Goal: Task Accomplishment & Management: Use online tool/utility

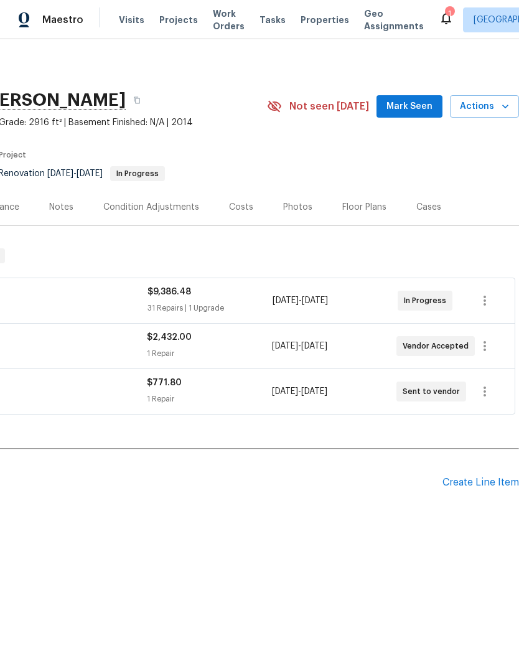
scroll to position [0, 184]
click at [472, 487] on div "Create Line Item" at bounding box center [480, 483] width 77 height 12
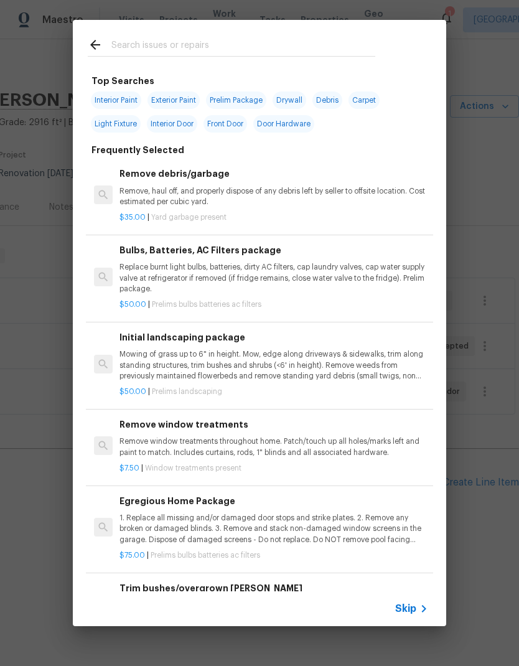
click at [92, 42] on icon at bounding box center [95, 44] width 15 height 15
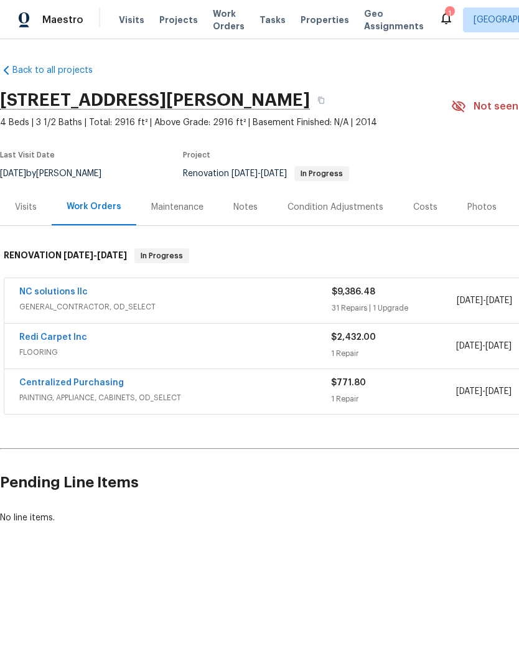
scroll to position [0, 0]
click at [40, 339] on link "Redi Carpet Inc" at bounding box center [53, 337] width 68 height 9
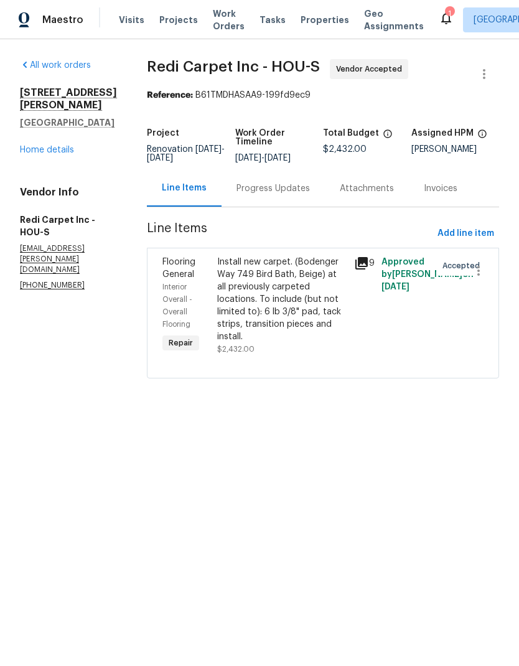
click at [302, 303] on div "Install new carpet. (Bodenger Way 749 Bird Bath, Beige) at all previously carpe…" at bounding box center [281, 299] width 129 height 87
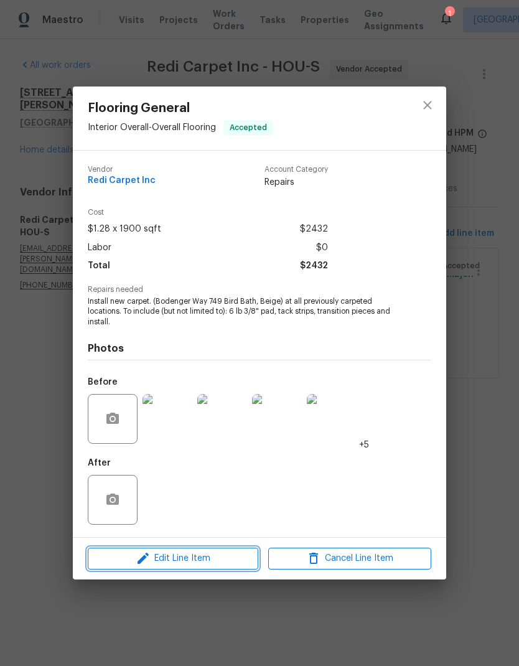
click at [159, 556] on span "Edit Line Item" at bounding box center [172, 559] width 163 height 16
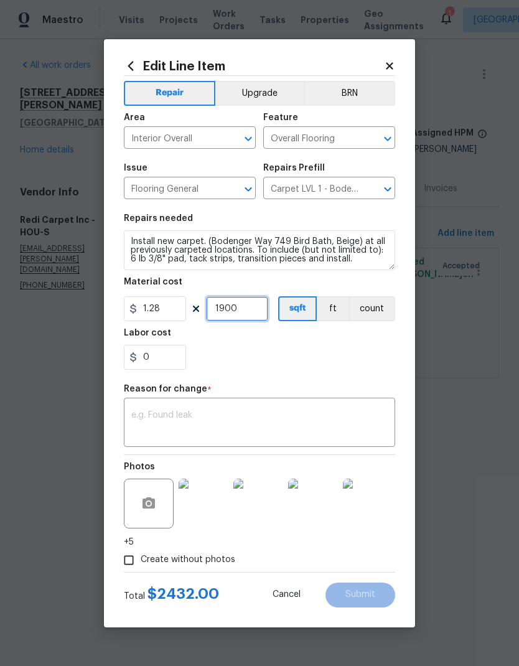
click at [246, 309] on input "1900" at bounding box center [237, 308] width 62 height 25
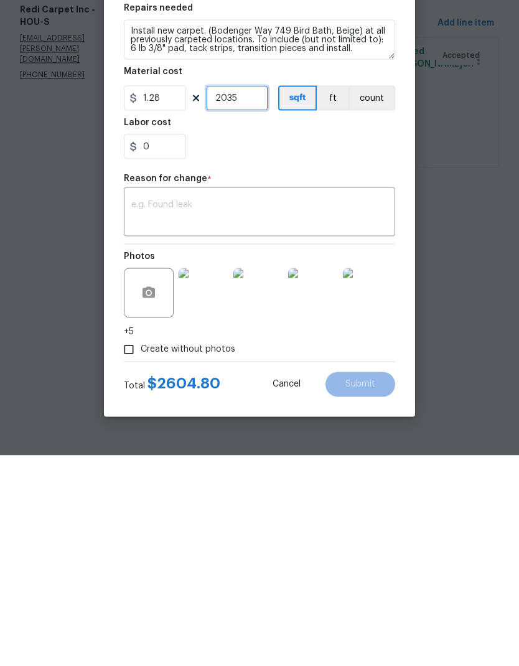
type input "2035"
click at [169, 345] on input "0" at bounding box center [155, 357] width 62 height 25
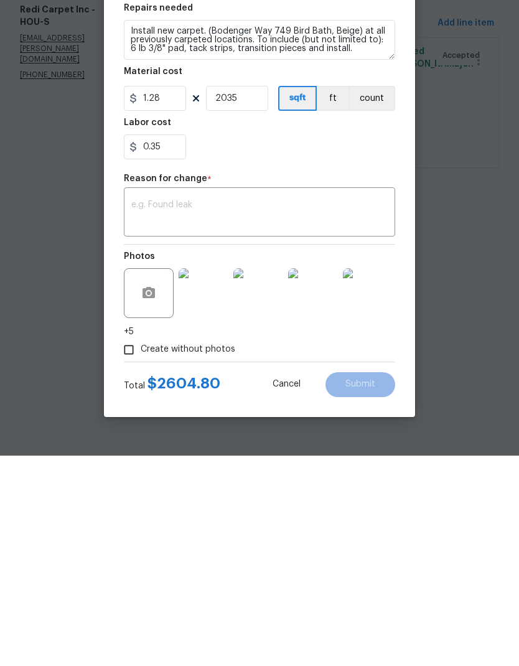
click at [370, 345] on div "0.35" at bounding box center [259, 357] width 271 height 25
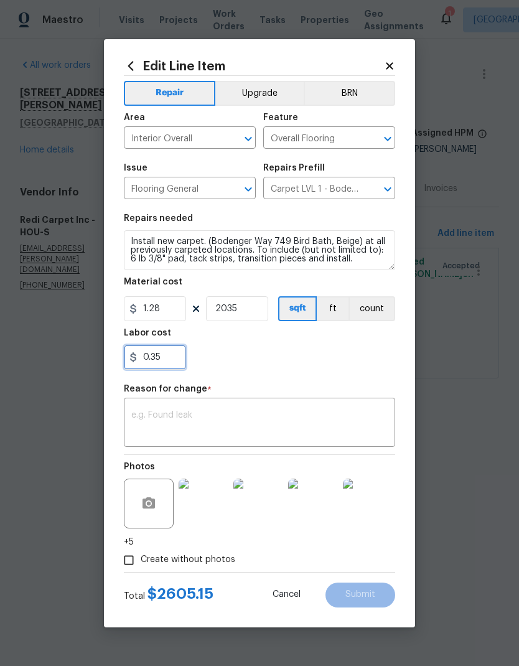
click at [158, 357] on input "0.35" at bounding box center [155, 357] width 62 height 25
type input "0.25"
click at [349, 351] on div "0.25" at bounding box center [259, 357] width 271 height 25
click at [123, 564] on input "Create without photos" at bounding box center [129, 560] width 24 height 24
click at [131, 564] on input "Create without photos" at bounding box center [129, 560] width 24 height 24
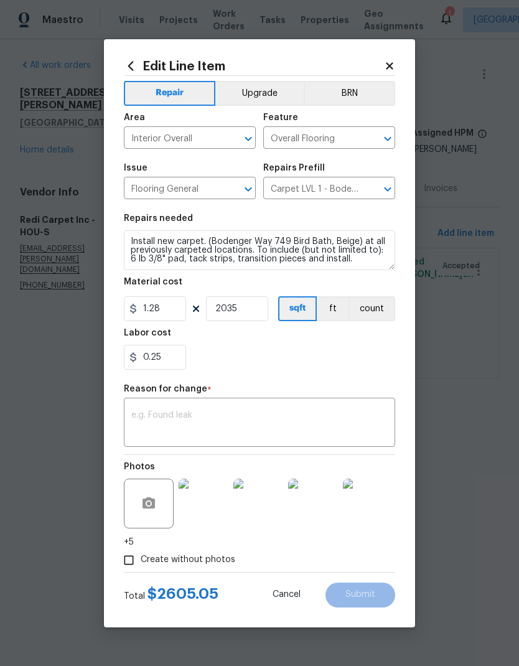
click at [128, 564] on input "Create without photos" at bounding box center [129, 560] width 24 height 24
checkbox input "false"
click at [360, 431] on textarea at bounding box center [259, 424] width 256 height 26
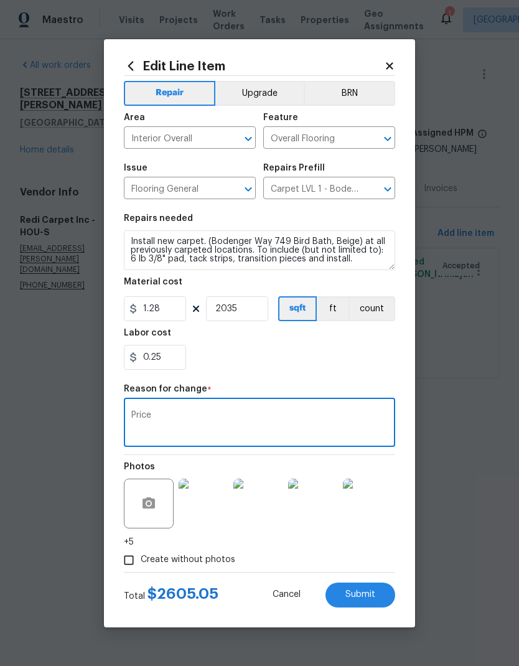
type textarea "Price"
click at [362, 364] on div "0.25" at bounding box center [259, 357] width 271 height 25
click at [373, 589] on button "Submit" at bounding box center [360, 594] width 70 height 25
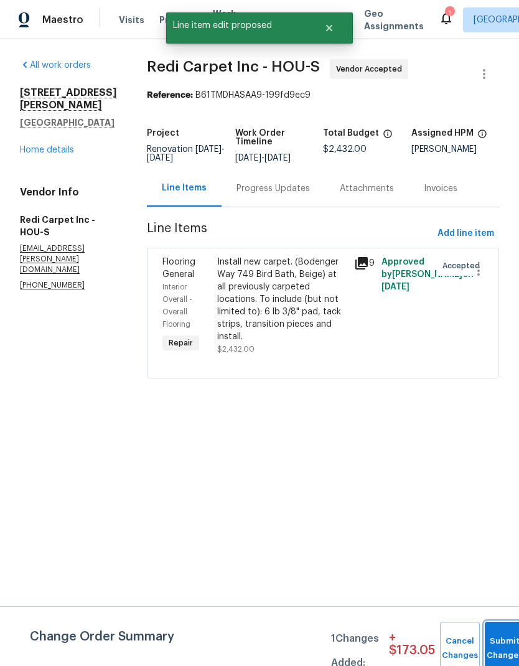
click at [501, 640] on button "Submit Changes" at bounding box center [505, 649] width 40 height 54
